Goal: Use online tool/utility: Utilize a website feature to perform a specific function

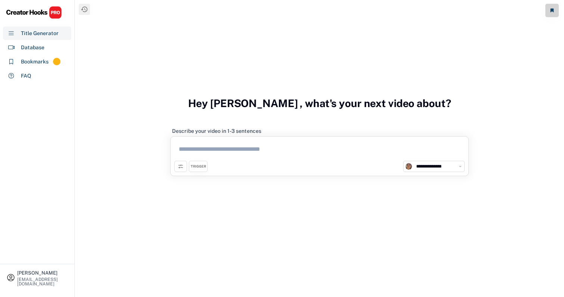
select select "**********"
click at [56, 281] on div "[EMAIL_ADDRESS][DOMAIN_NAME]" at bounding box center [42, 281] width 51 height 9
select select "*****"
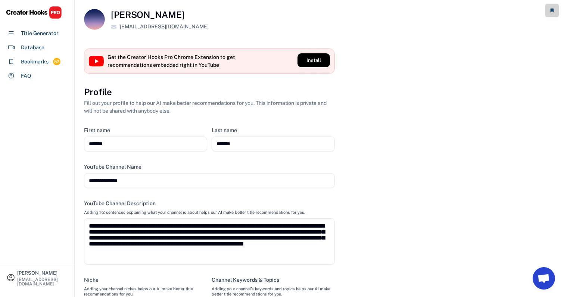
scroll to position [131, 0]
select select "**********"
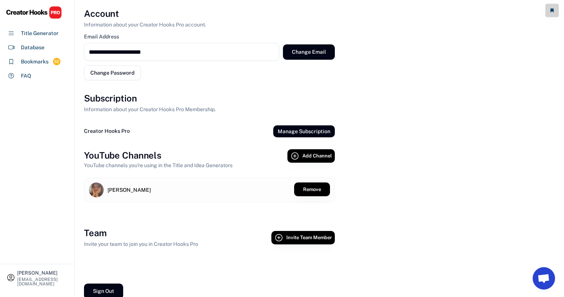
scroll to position [343, 0]
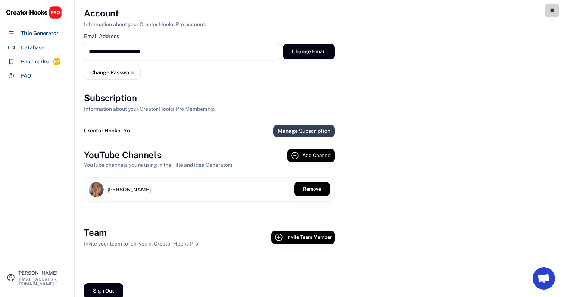
click at [284, 128] on button "Manage Subscription" at bounding box center [304, 131] width 62 height 12
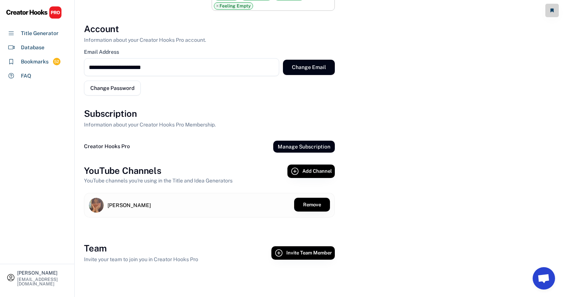
scroll to position [327, 0]
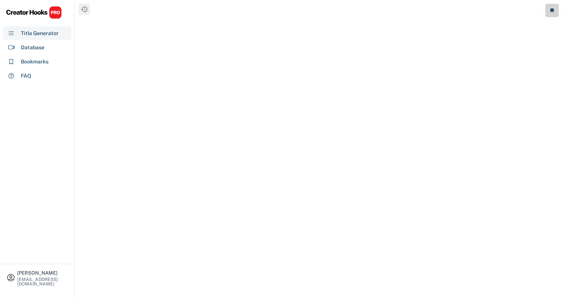
select select "**********"
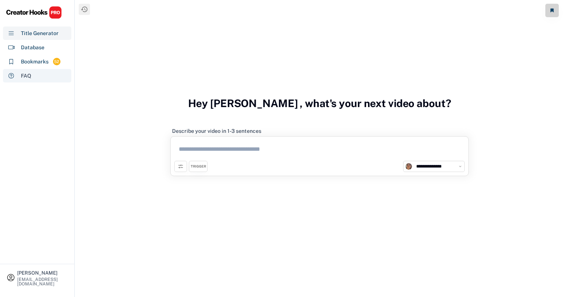
click at [43, 77] on div "FAQ" at bounding box center [37, 75] width 68 height 13
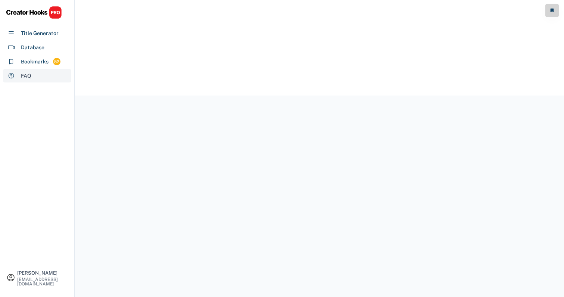
click at [44, 63] on div "Bookmarks" at bounding box center [35, 62] width 28 height 8
select select "******"
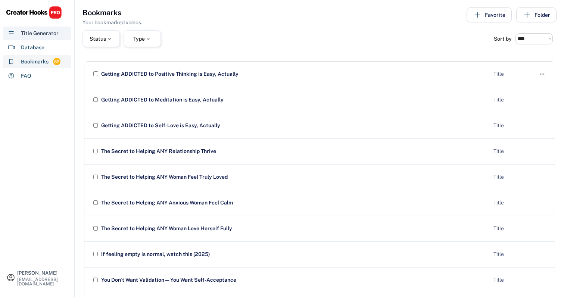
click at [40, 54] on div "Database" at bounding box center [37, 47] width 68 height 13
select select "**********"
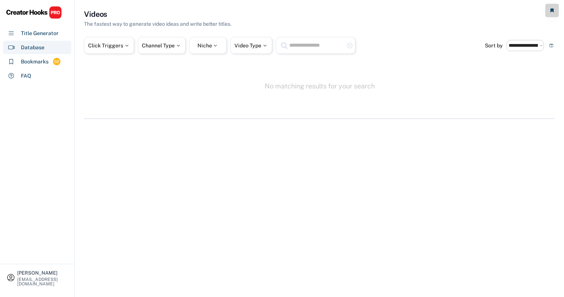
click at [43, 46] on div "Database" at bounding box center [33, 48] width 24 height 8
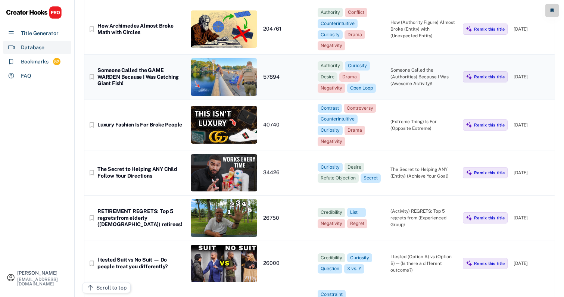
scroll to position [84, 0]
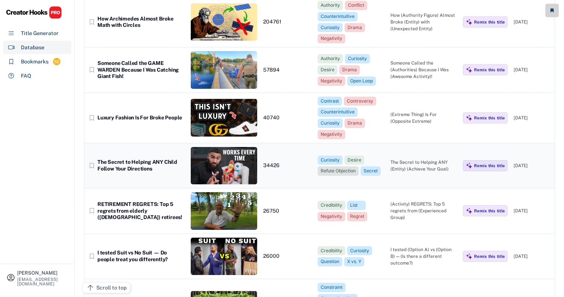
click at [340, 168] on div "Refute Objection" at bounding box center [338, 171] width 35 height 6
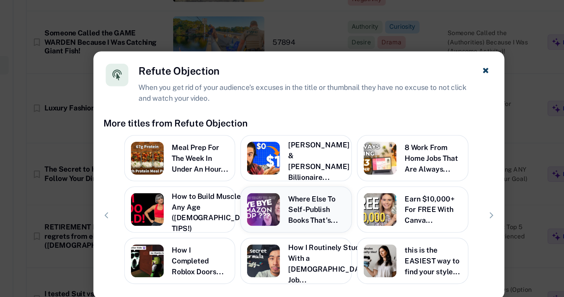
scroll to position [64, 0]
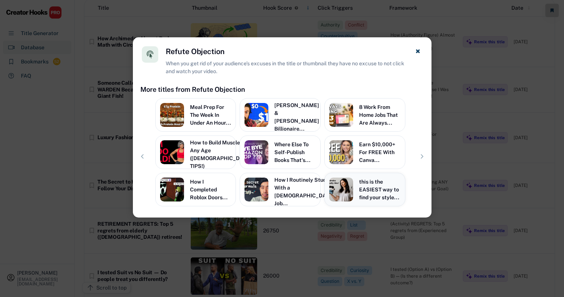
click at [368, 193] on div "this is the EASIEST way to find your style..." at bounding box center [379, 190] width 41 height 24
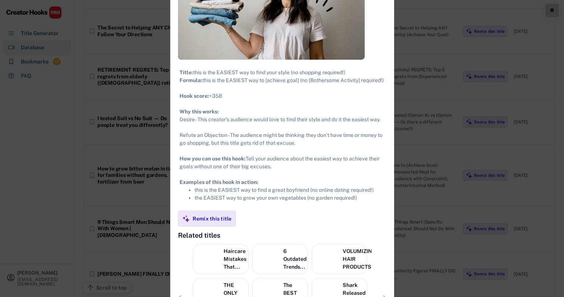
scroll to position [231, 0]
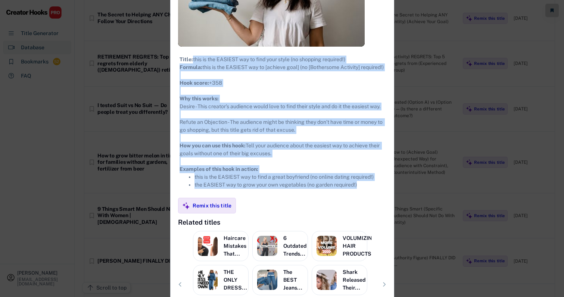
drag, startPoint x: 332, startPoint y: 63, endPoint x: 319, endPoint y: 220, distance: 156.9
click at [319, 198] on div "Title: this is the EASIEST way to find your style (no shopping required!) Formu…" at bounding box center [282, 122] width 223 height 151
drag, startPoint x: 334, startPoint y: 214, endPoint x: 343, endPoint y: 69, distance: 145.5
click at [343, 69] on div "Title: this is the EASIEST way to find your style (no shopping required!) Formu…" at bounding box center [282, 122] width 223 height 151
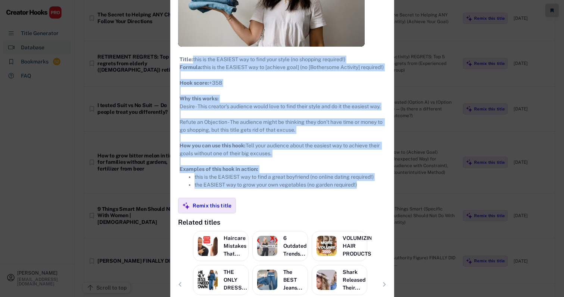
click at [343, 69] on div "Title: this is the EASIEST way to find your style (no shopping required!) Formu…" at bounding box center [282, 122] width 205 height 133
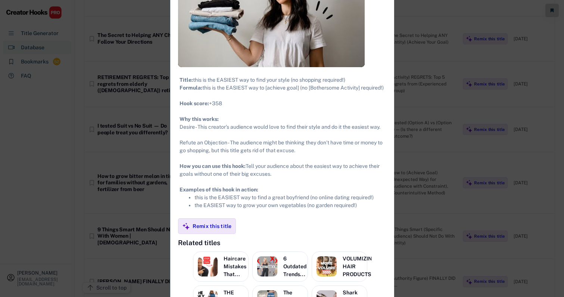
scroll to position [190, 0]
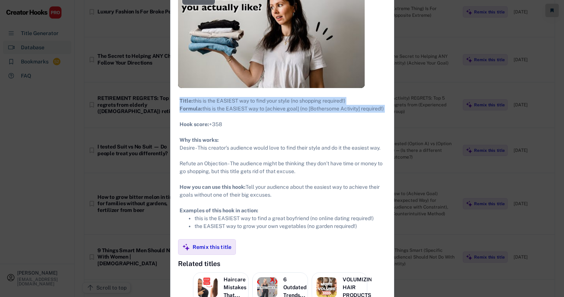
drag, startPoint x: 328, startPoint y: 128, endPoint x: 328, endPoint y: 94, distance: 33.6
click at [328, 94] on div "Title: this is the EASIEST way to find your style (no shopping required!) Formu…" at bounding box center [282, 163] width 223 height 151
drag, startPoint x: 329, startPoint y: 95, endPoint x: 329, endPoint y: 132, distance: 37.3
click at [329, 132] on div "Title: this is the EASIEST way to find your style (no shopping required!) Formu…" at bounding box center [282, 163] width 223 height 151
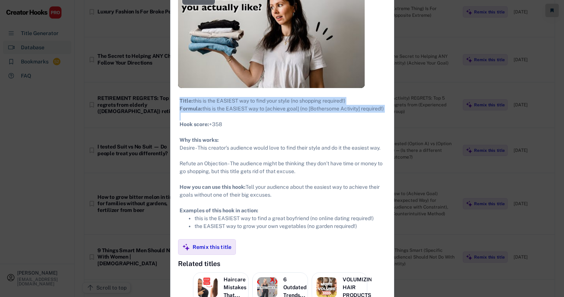
click at [329, 132] on div "Title: this is the EASIEST way to find your style (no shopping required!) Formu…" at bounding box center [282, 163] width 205 height 133
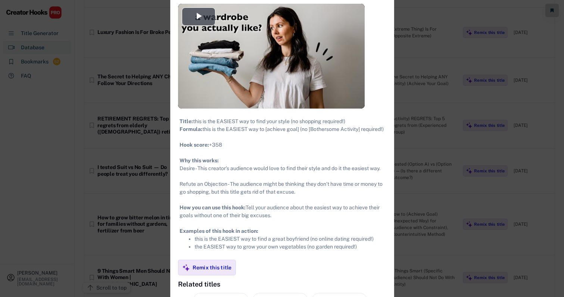
scroll to position [166, 5]
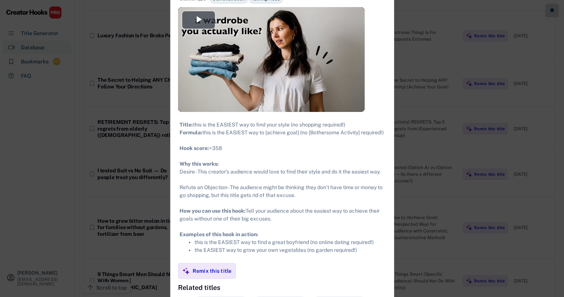
drag, startPoint x: 189, startPoint y: 125, endPoint x: 351, endPoint y: 124, distance: 162.0
click at [351, 124] on div "Title: this is the EASIEST way to find your style (no shopping required!) Formu…" at bounding box center [282, 187] width 205 height 133
copy div "Title: this is the EASIEST way to find your style (no shopping required!)"
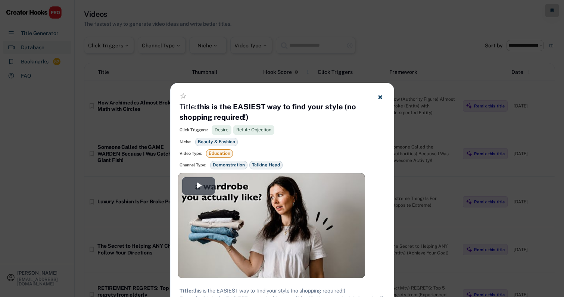
scroll to position [0, 5]
click at [378, 96] on use at bounding box center [380, 97] width 4 height 4
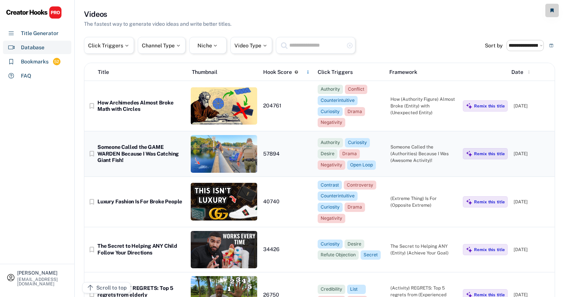
scroll to position [67, 5]
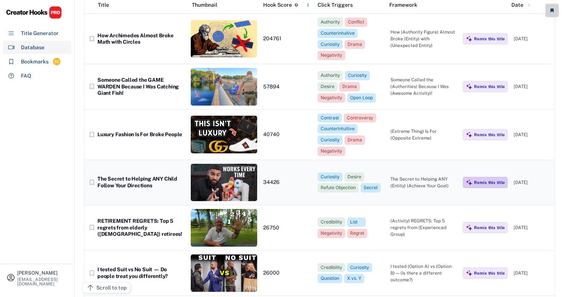
click at [490, 180] on div "Remix this title" at bounding box center [489, 182] width 31 height 5
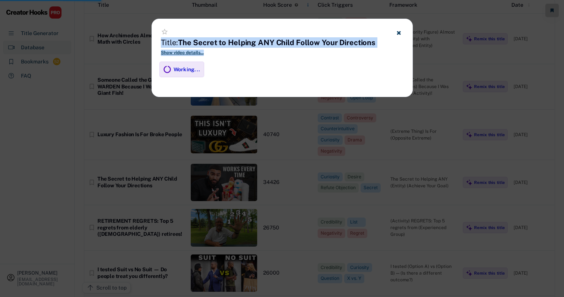
drag, startPoint x: 296, startPoint y: 56, endPoint x: 295, endPoint y: 27, distance: 29.6
click at [295, 27] on div "star_border Title: The Secret to Helping ANY Child Follow Your Directions Show …" at bounding box center [282, 40] width 261 height 43
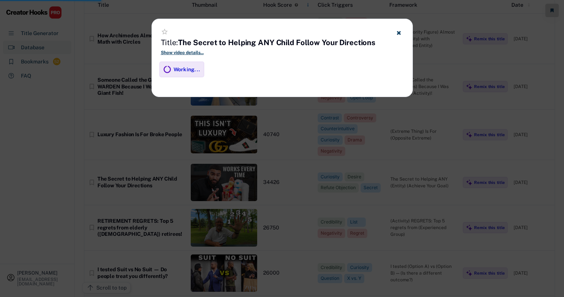
click at [297, 29] on div "star_border" at bounding box center [282, 32] width 243 height 9
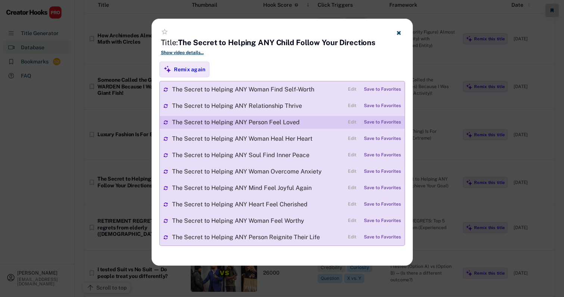
click at [379, 122] on div "Save to Favorites" at bounding box center [382, 122] width 37 height 5
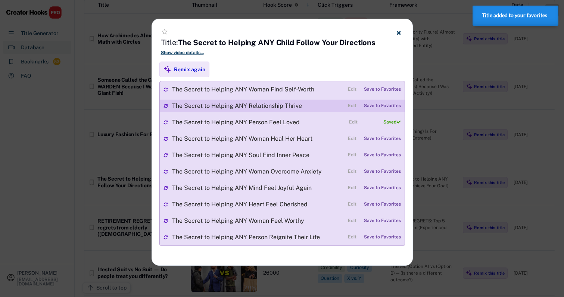
click at [377, 106] on div "Save to Favorites" at bounding box center [382, 105] width 37 height 5
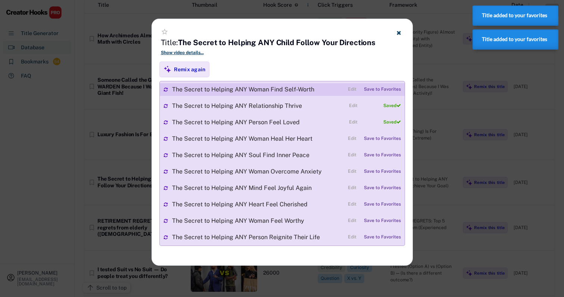
click at [380, 88] on div "Save to Favorites" at bounding box center [382, 89] width 37 height 5
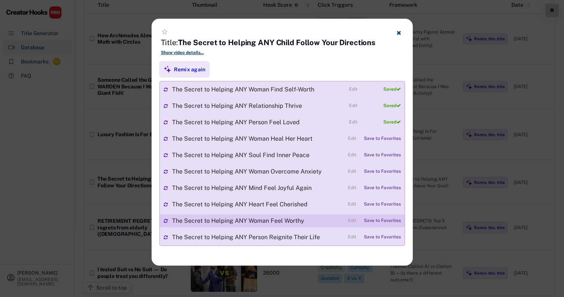
click at [375, 221] on div "Save to Favorites" at bounding box center [382, 220] width 37 height 5
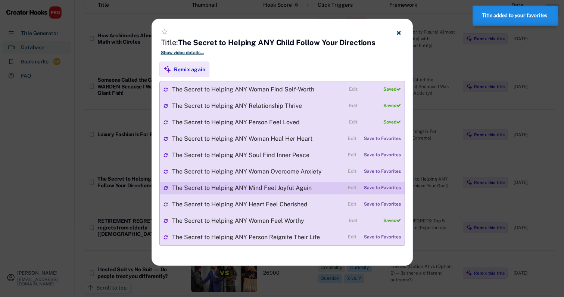
click at [380, 186] on div "Save to Favorites" at bounding box center [382, 188] width 37 height 5
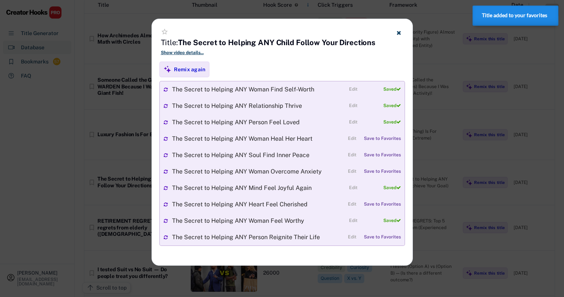
click at [426, 163] on div at bounding box center [282, 148] width 564 height 297
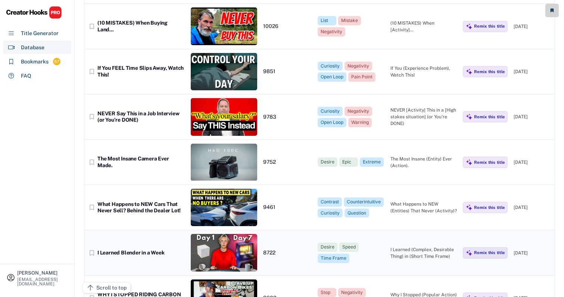
scroll to position [1447, 4]
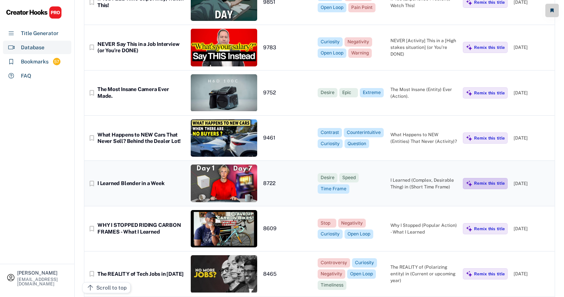
click at [467, 180] on img at bounding box center [469, 183] width 7 height 7
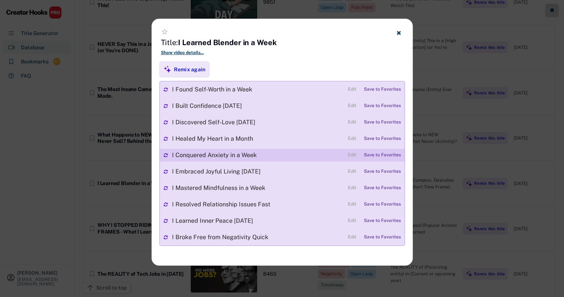
click at [378, 155] on div "Save to Favorites" at bounding box center [382, 155] width 37 height 5
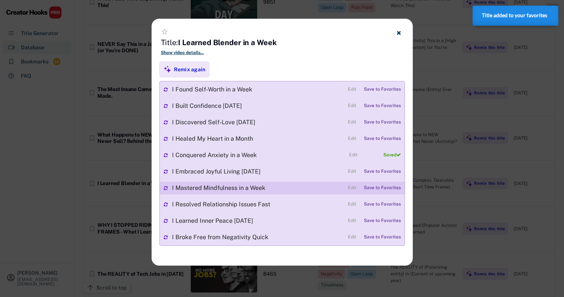
click at [373, 189] on div "Save to Favorites" at bounding box center [382, 188] width 37 height 5
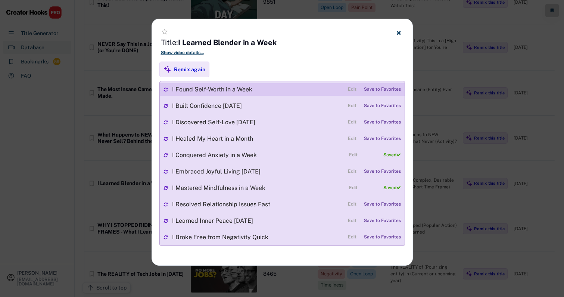
click at [379, 89] on div "Save to Favorites" at bounding box center [382, 89] width 37 height 5
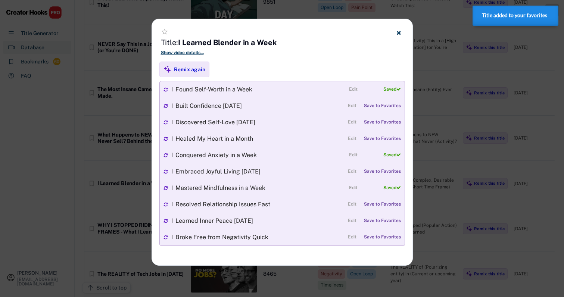
click at [461, 171] on div at bounding box center [282, 148] width 564 height 297
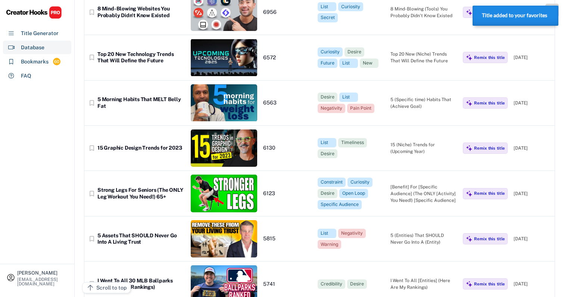
scroll to position [2034, 4]
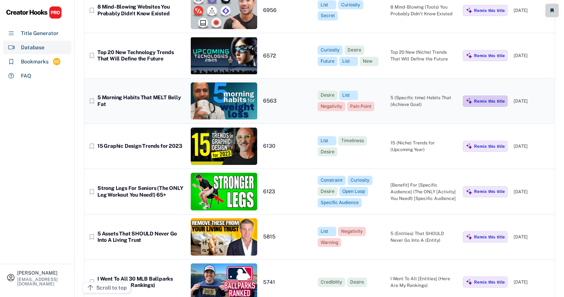
click at [466, 98] on img at bounding box center [469, 101] width 7 height 7
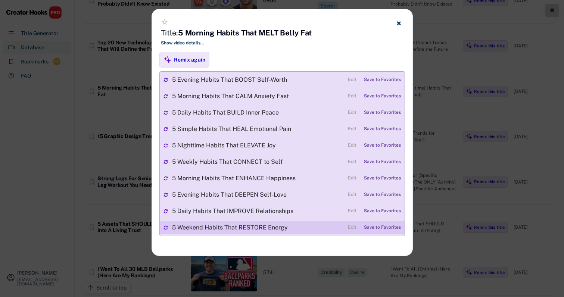
scroll to position [2042, 2]
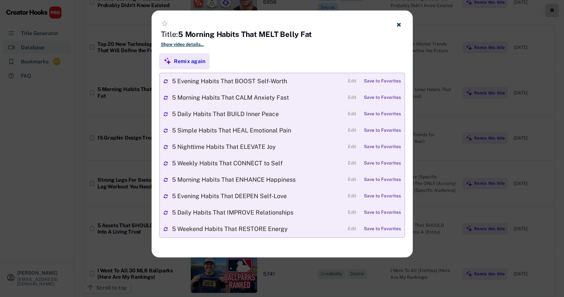
click at [426, 129] on div at bounding box center [282, 148] width 564 height 297
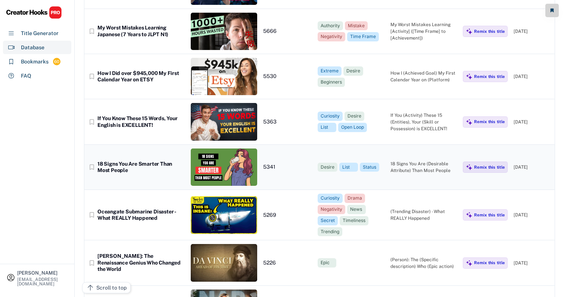
scroll to position [2402, 2]
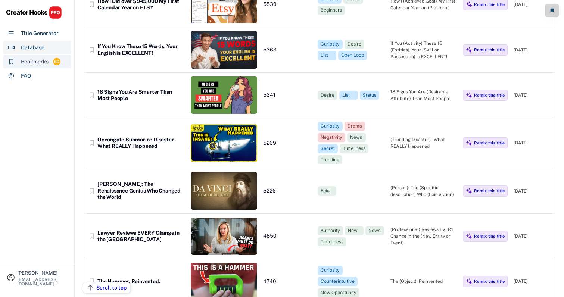
click at [34, 61] on div "Bookmarks" at bounding box center [35, 62] width 28 height 8
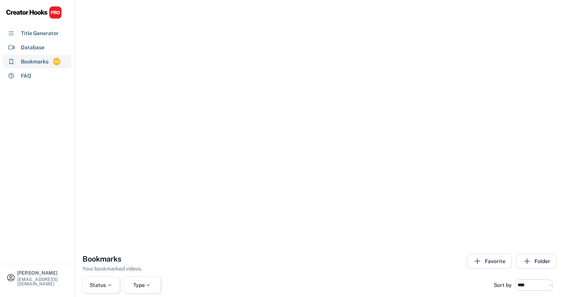
scroll to position [2035, 0]
click at [64, 34] on div "Title Generator" at bounding box center [37, 33] width 68 height 13
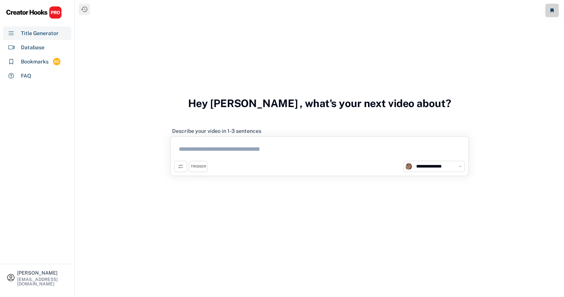
click at [203, 150] on textarea at bounding box center [319, 150] width 290 height 21
click at [182, 164] on icon at bounding box center [181, 167] width 6 height 6
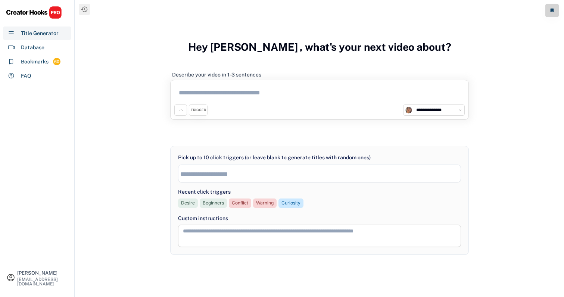
click at [203, 172] on input "search" at bounding box center [321, 174] width 282 height 6
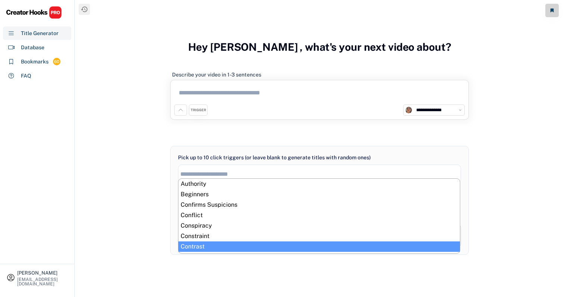
drag, startPoint x: 183, startPoint y: 183, endPoint x: 202, endPoint y: 247, distance: 66.8
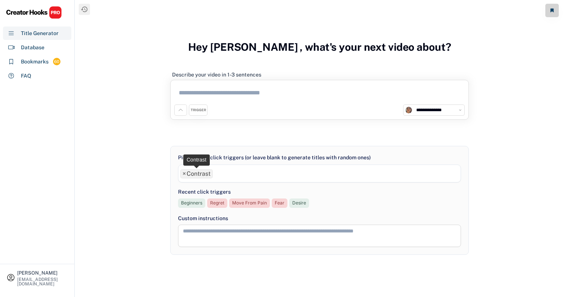
drag, startPoint x: 213, startPoint y: 172, endPoint x: 194, endPoint y: 172, distance: 19.1
click at [194, 172] on ul "× Contrast" at bounding box center [319, 173] width 282 height 11
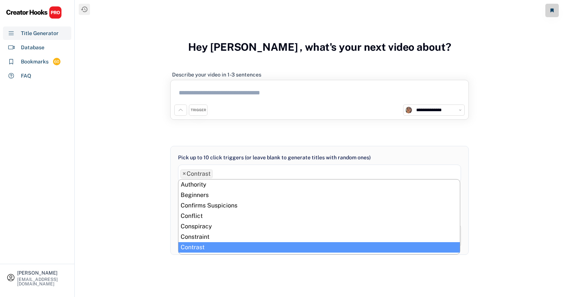
type input "********"
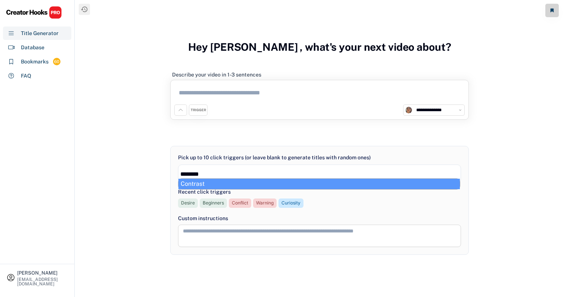
drag, startPoint x: 209, startPoint y: 177, endPoint x: 180, endPoint y: 173, distance: 29.8
click at [180, 173] on ul "********" at bounding box center [319, 173] width 282 height 8
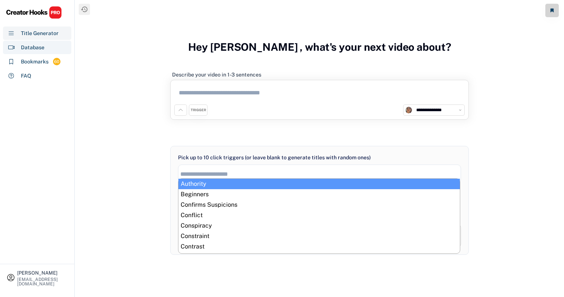
click at [46, 42] on div "Database" at bounding box center [37, 47] width 68 height 13
